Goal: Transaction & Acquisition: Purchase product/service

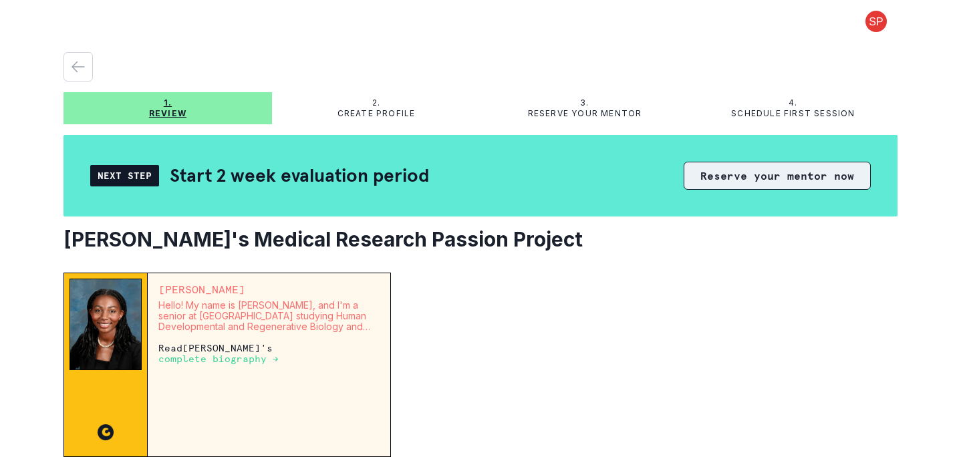
click at [773, 180] on button "Reserve your mentor now" at bounding box center [777, 176] width 187 height 28
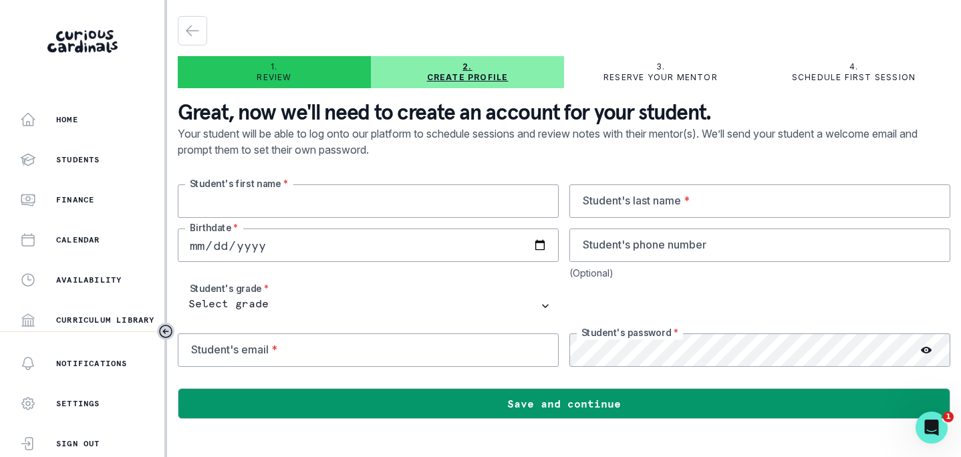
click at [380, 204] on input "text" at bounding box center [368, 200] width 381 height 33
type input "E"
type input "Rashida"
click at [654, 201] on input "text" at bounding box center [759, 200] width 381 height 33
click at [283, 73] on p "Review" at bounding box center [274, 77] width 35 height 11
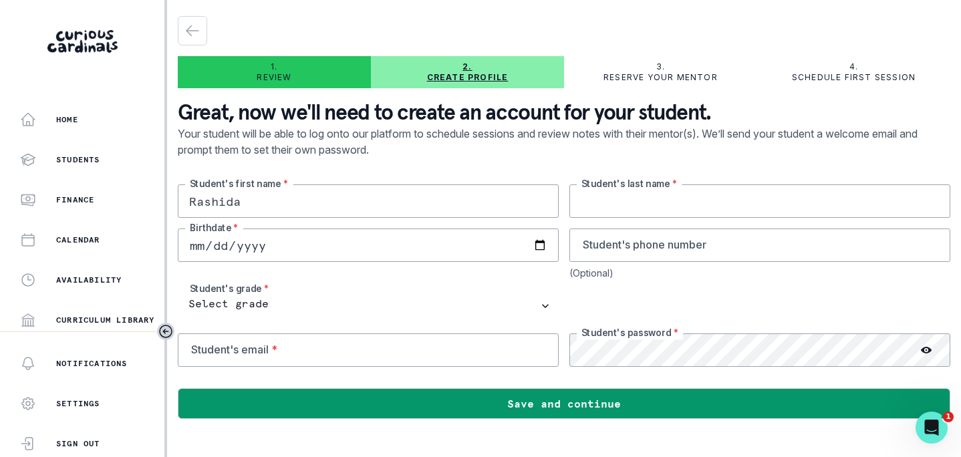
click at [629, 199] on input "text" at bounding box center [759, 200] width 381 height 33
type input "Khety"
click at [285, 247] on input "date" at bounding box center [368, 245] width 381 height 33
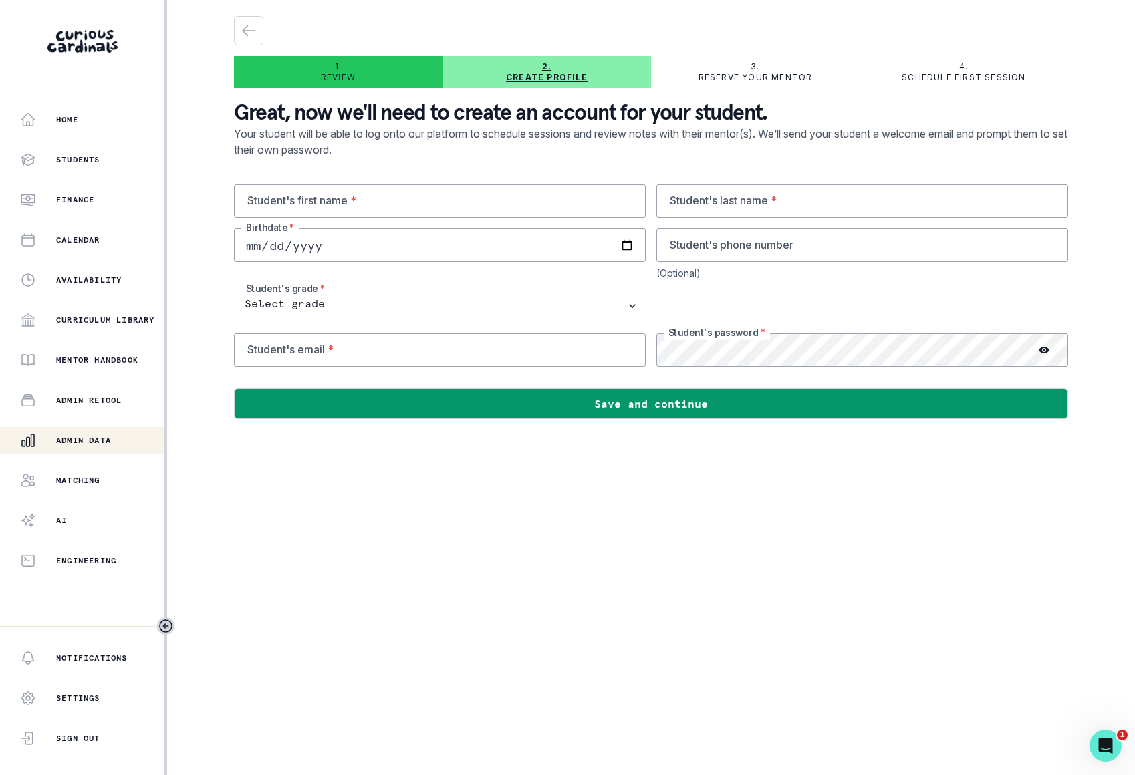
click at [104, 431] on button "Admin Data" at bounding box center [82, 440] width 164 height 27
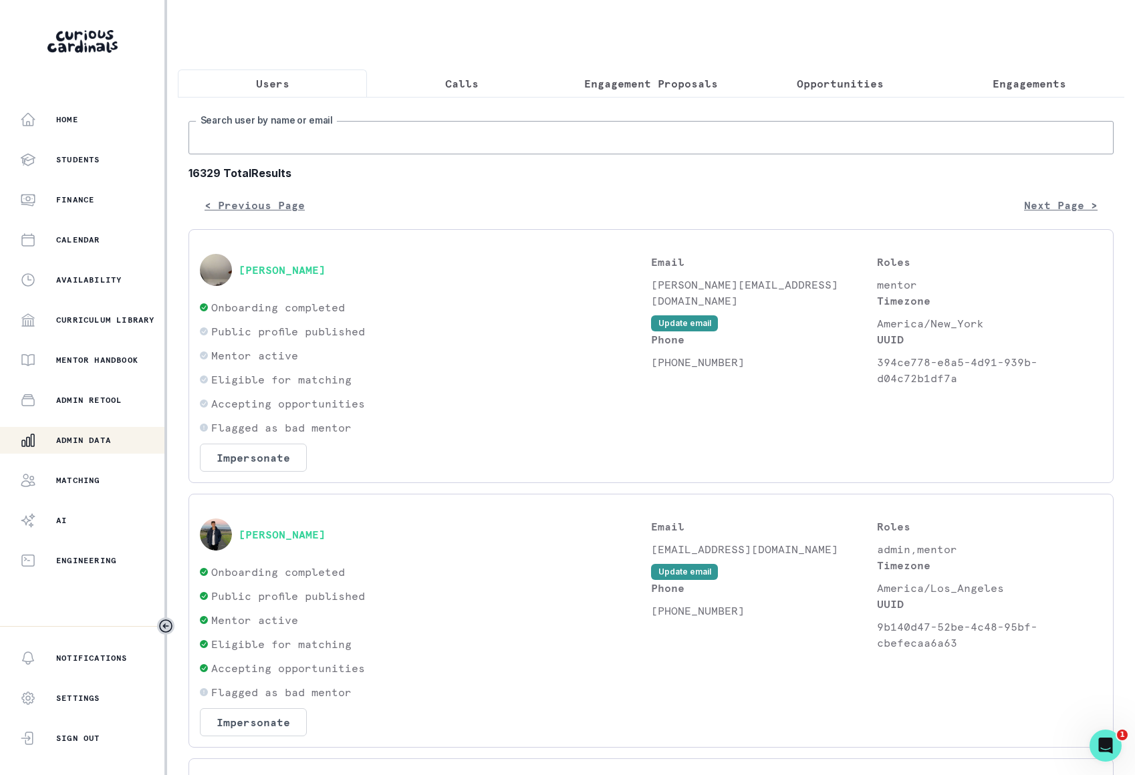
click at [345, 145] on input "Search user by name or email" at bounding box center [650, 137] width 925 height 33
type input "lunq"
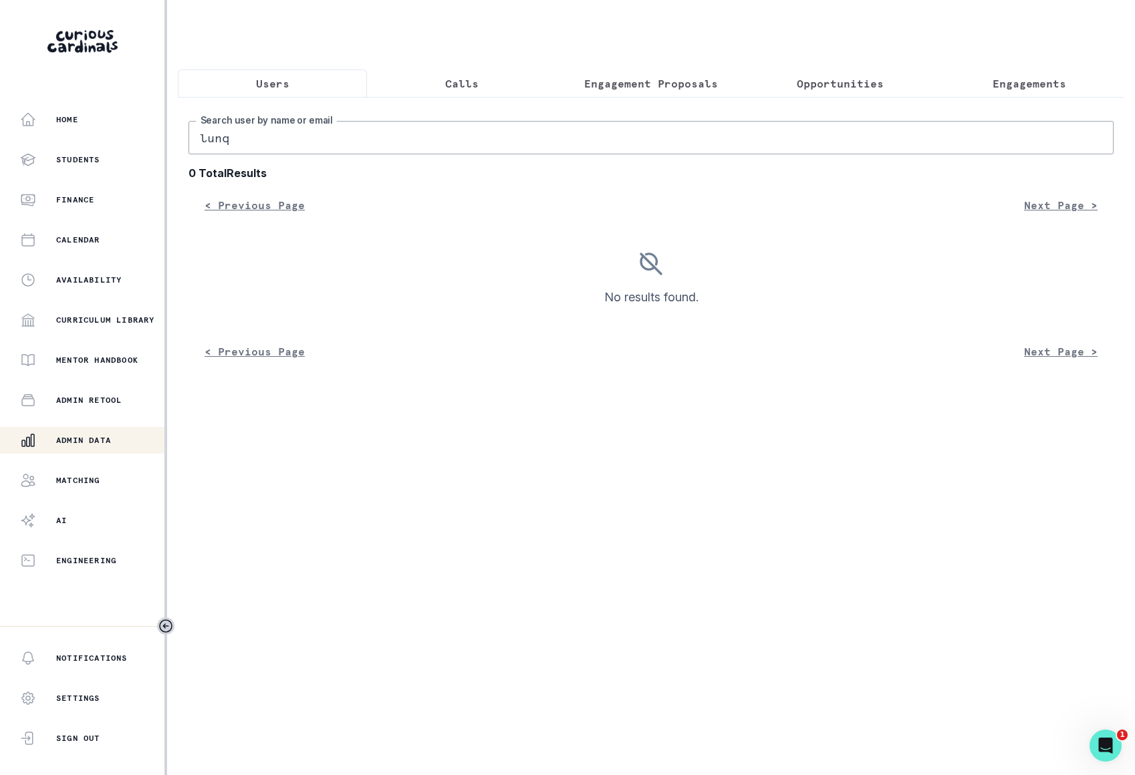
click at [345, 145] on input "lunq" at bounding box center [650, 137] width 925 height 33
type input "lunq"
click at [345, 145] on input "lunq" at bounding box center [650, 137] width 925 height 33
type input "[PERSON_NAME]"
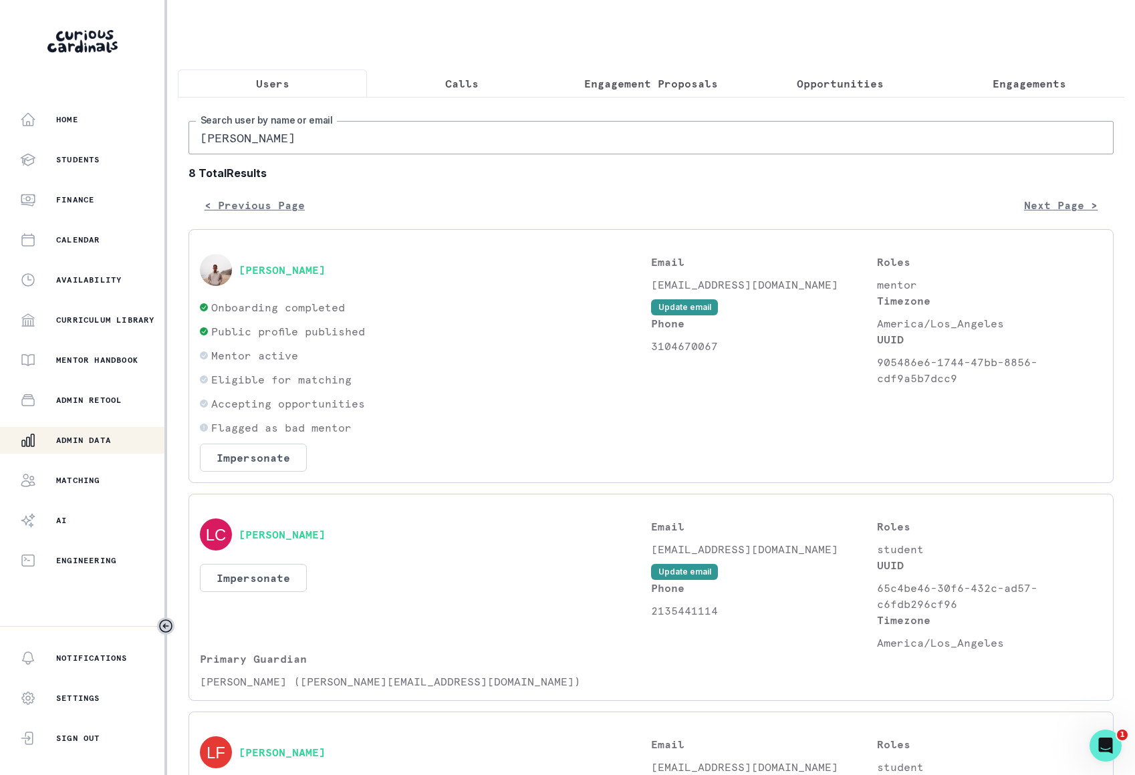
click at [365, 148] on input "[PERSON_NAME]" at bounding box center [650, 137] width 925 height 33
type input "[PERSON_NAME]"
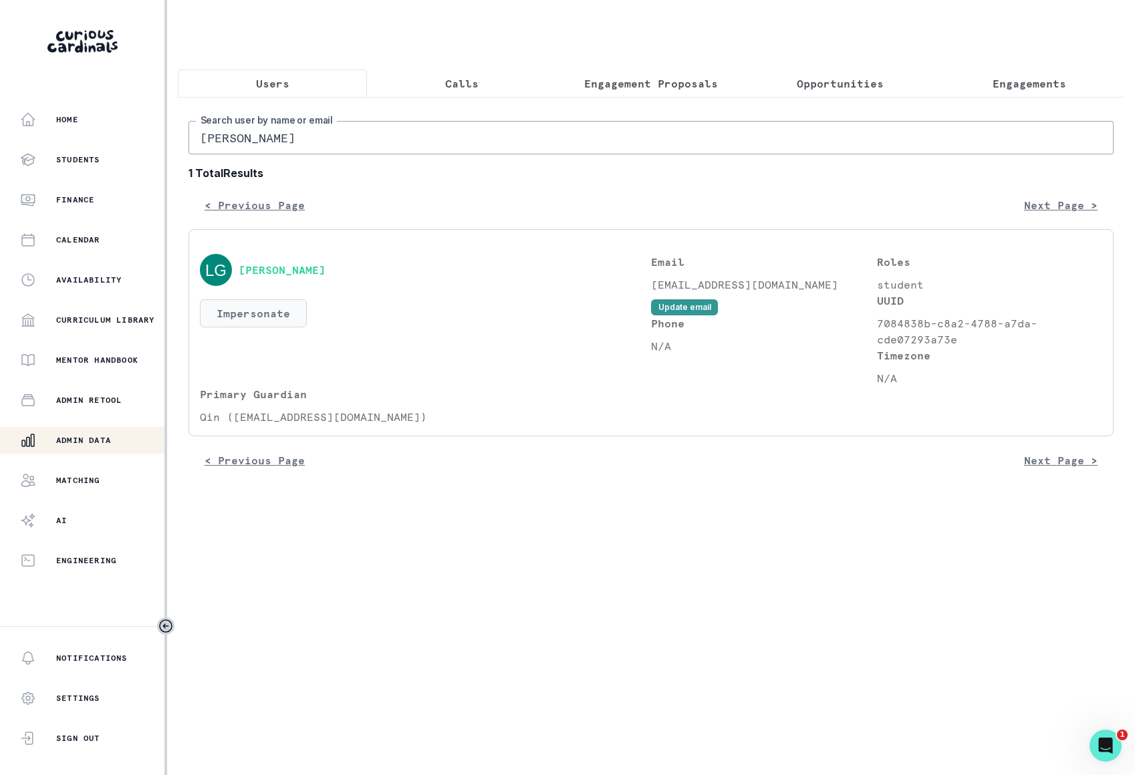
click at [250, 323] on button "Impersonate" at bounding box center [253, 313] width 107 height 28
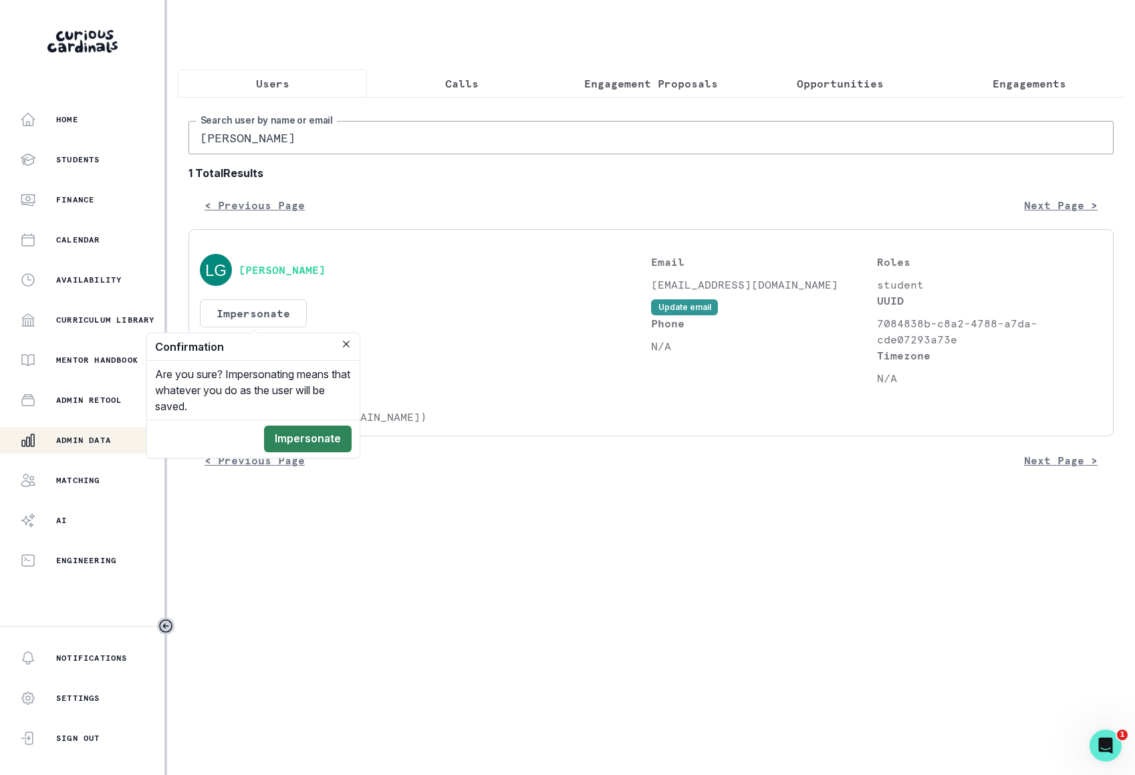
click at [321, 438] on button "Impersonate" at bounding box center [308, 439] width 88 height 27
